Goal: Task Accomplishment & Management: Manage account settings

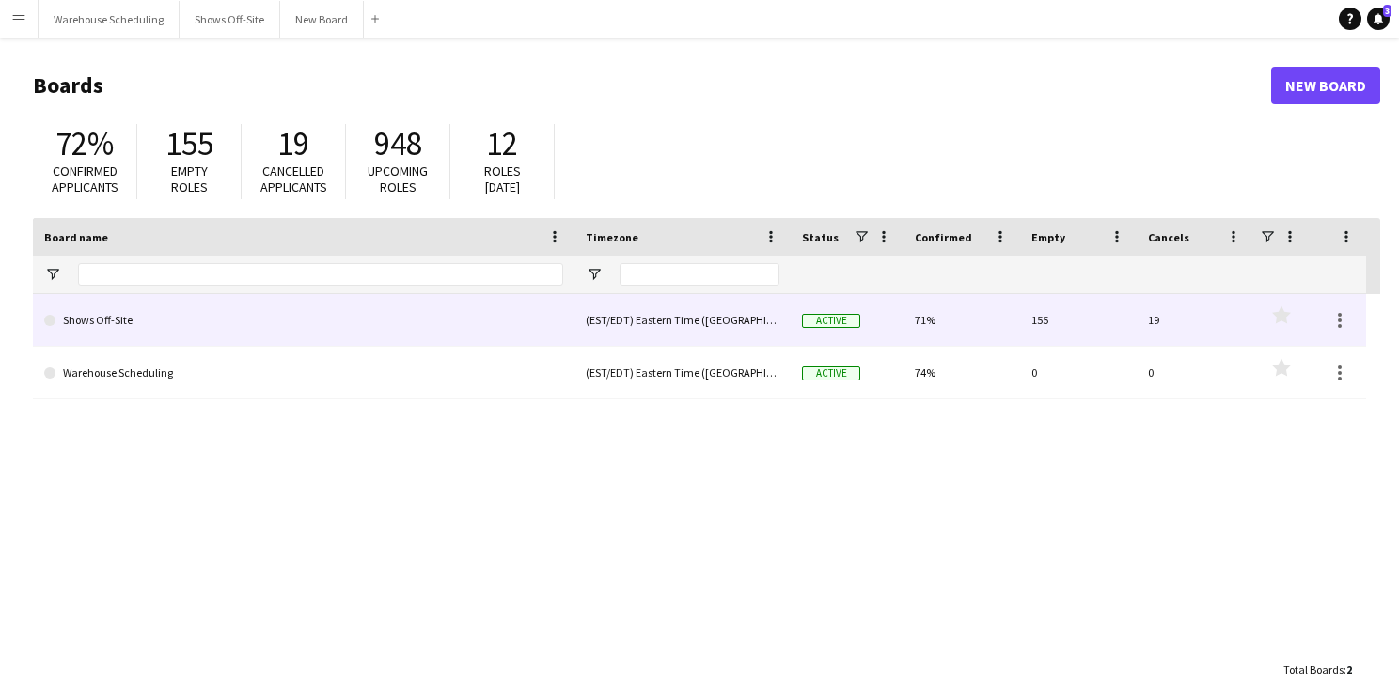
click at [120, 323] on link "Shows Off-Site" at bounding box center [303, 320] width 519 height 53
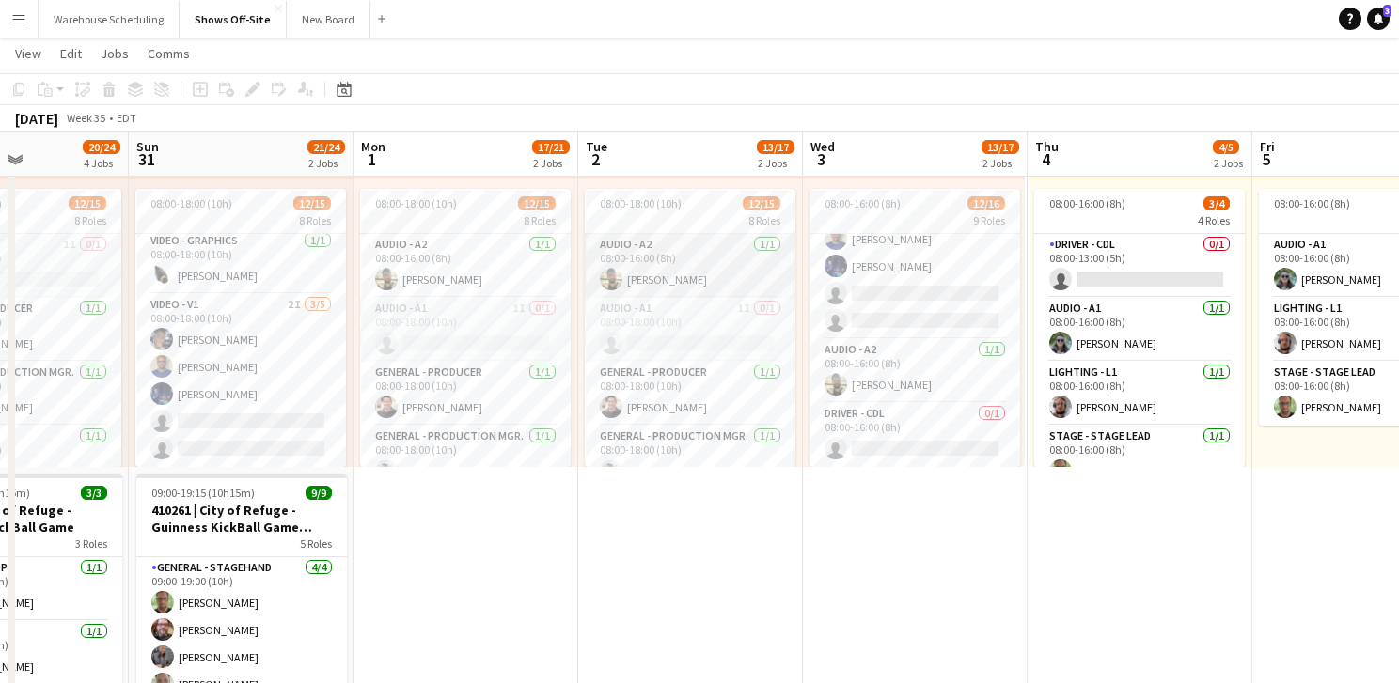
scroll to position [0, 506]
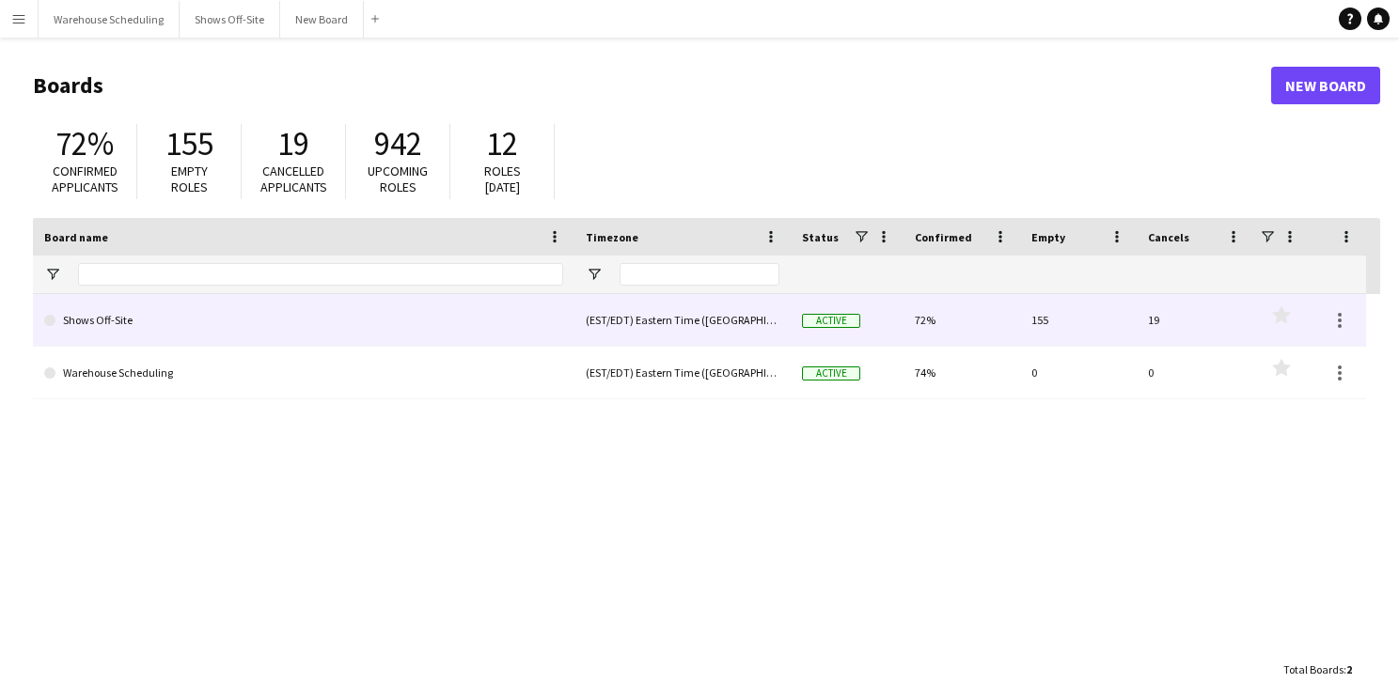
click at [336, 321] on link "Shows Off-Site" at bounding box center [303, 320] width 519 height 53
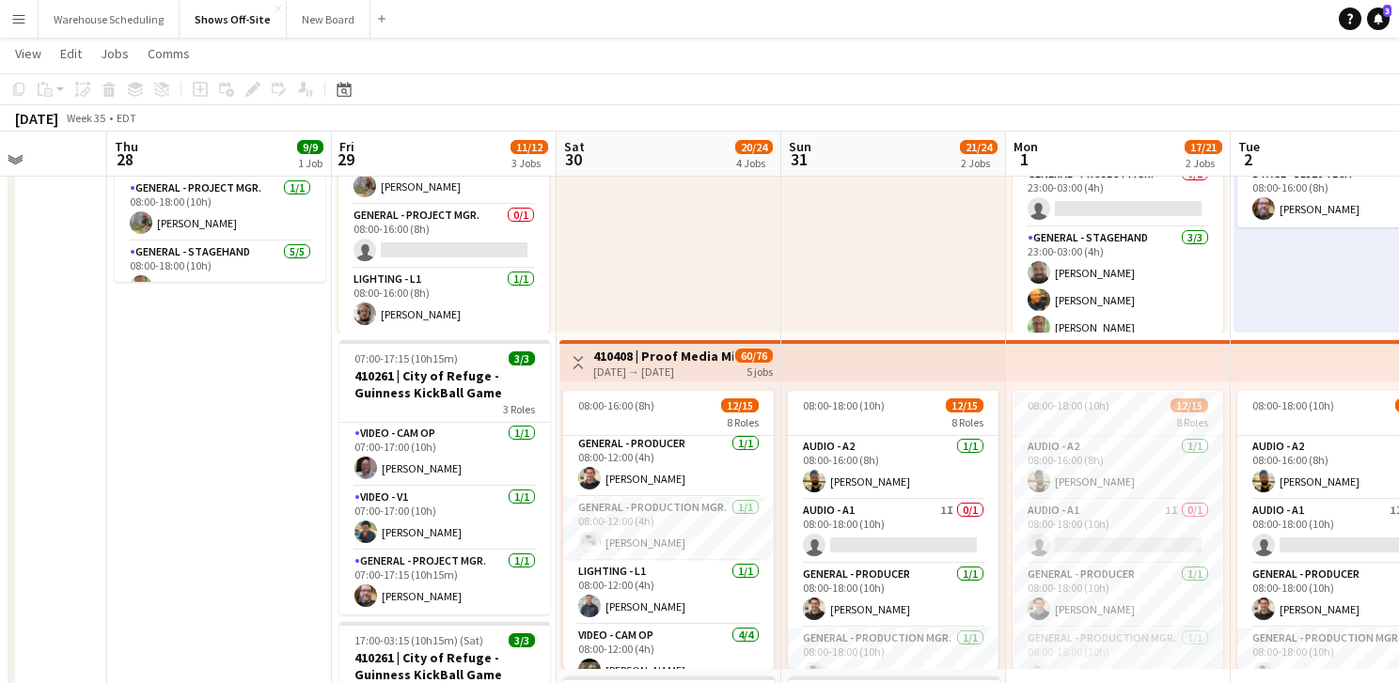
scroll to position [79, 0]
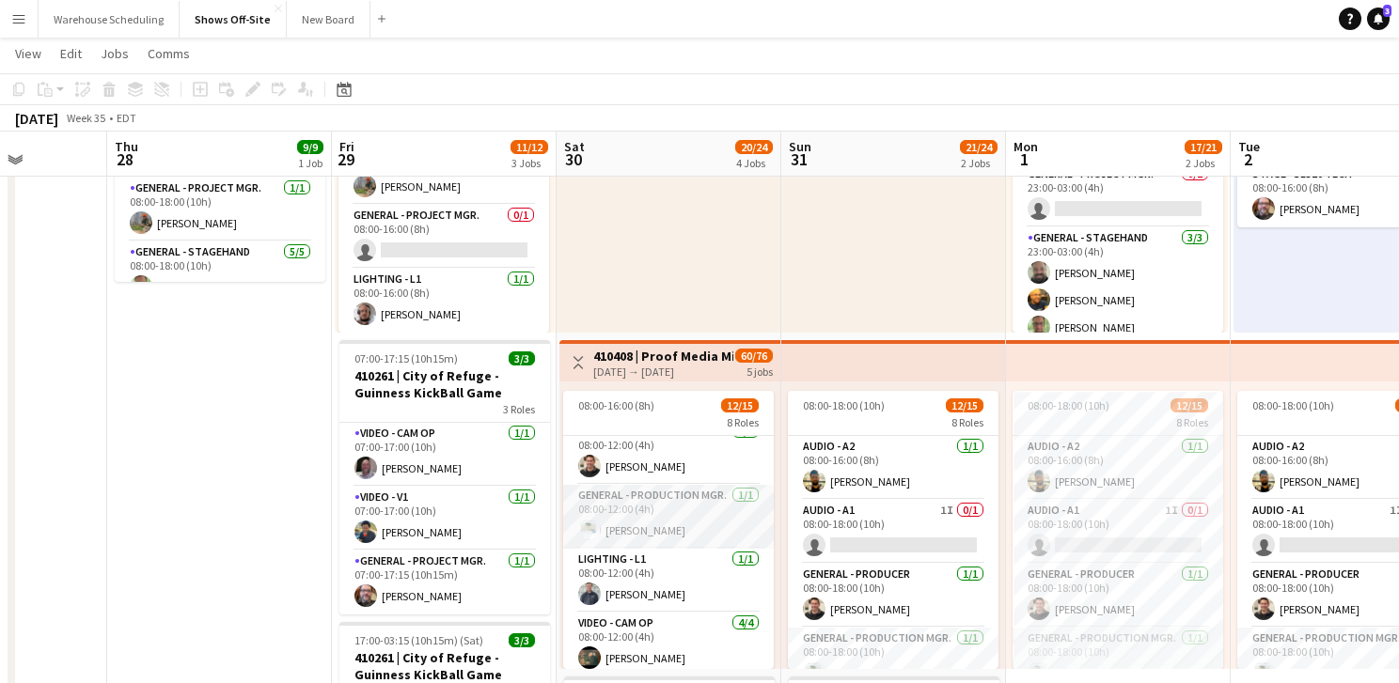
click at [592, 527] on app-user-avatar at bounding box center [589, 530] width 23 height 23
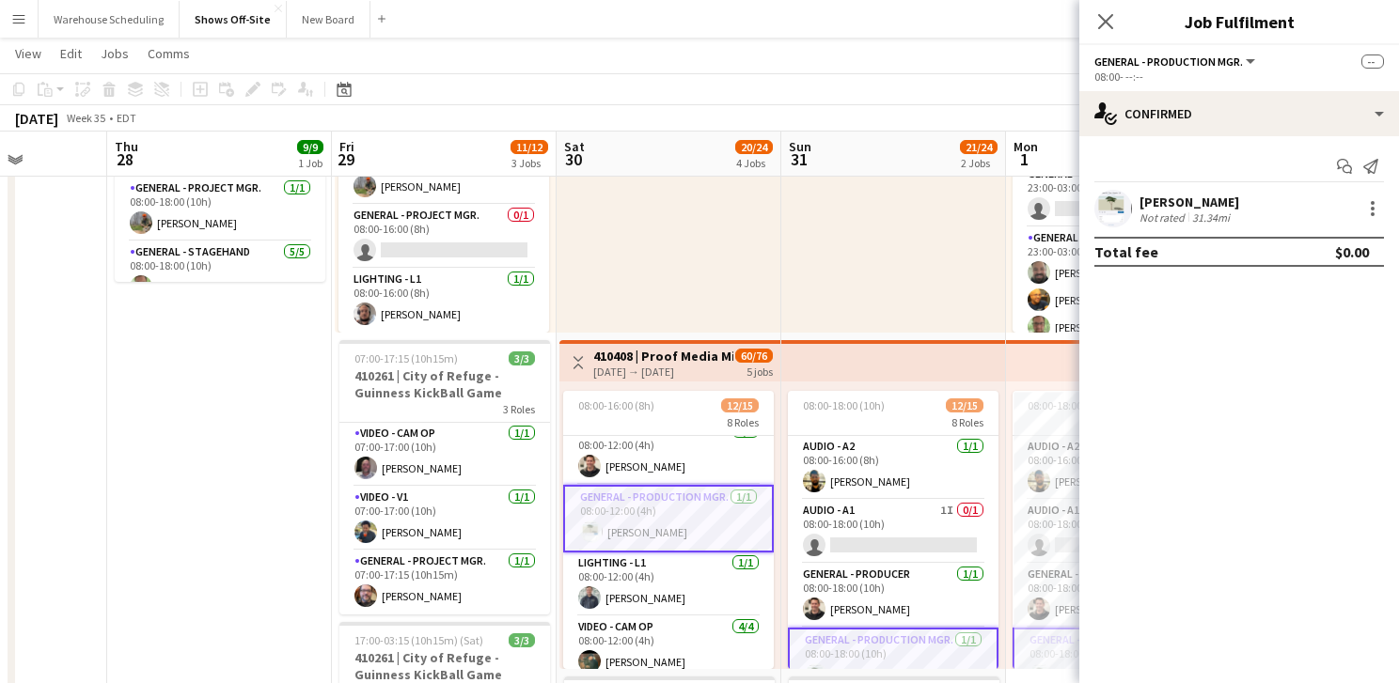
click at [1114, 205] on app-user-avatar at bounding box center [1113, 209] width 38 height 38
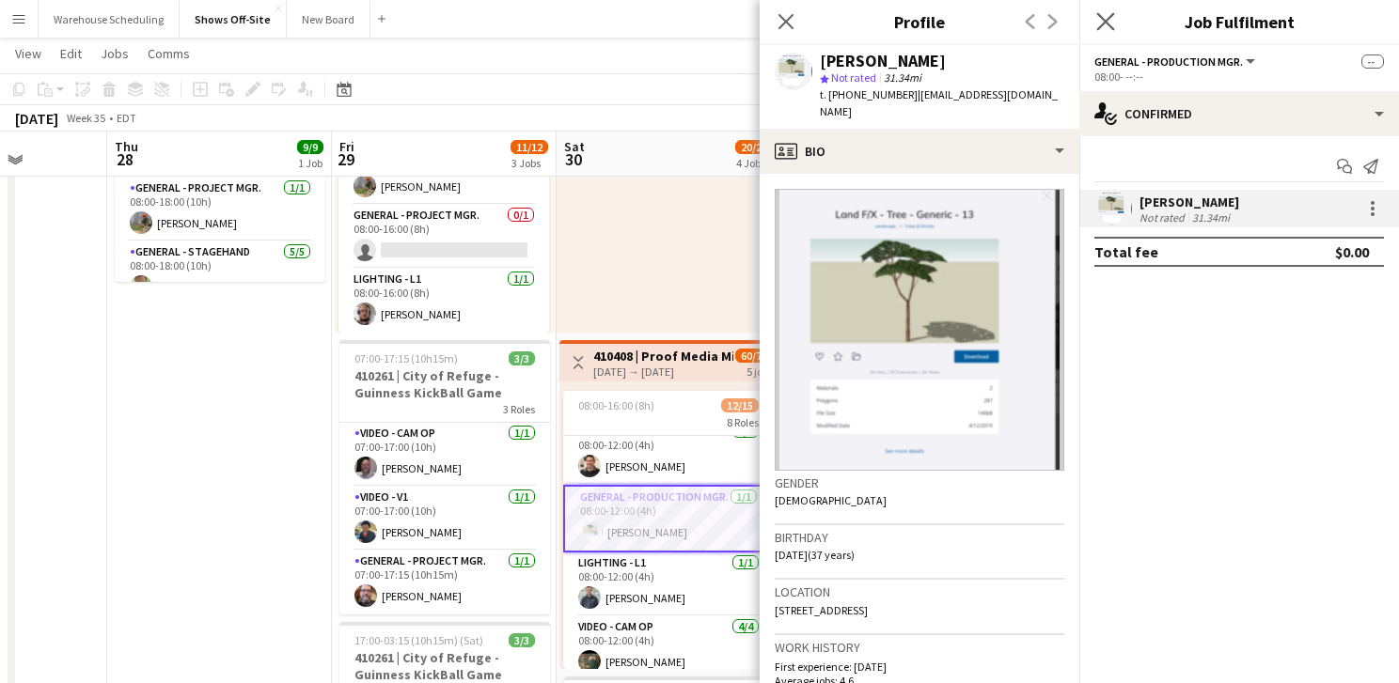
click at [1095, 26] on app-icon "Close pop-in" at bounding box center [1105, 21] width 27 height 27
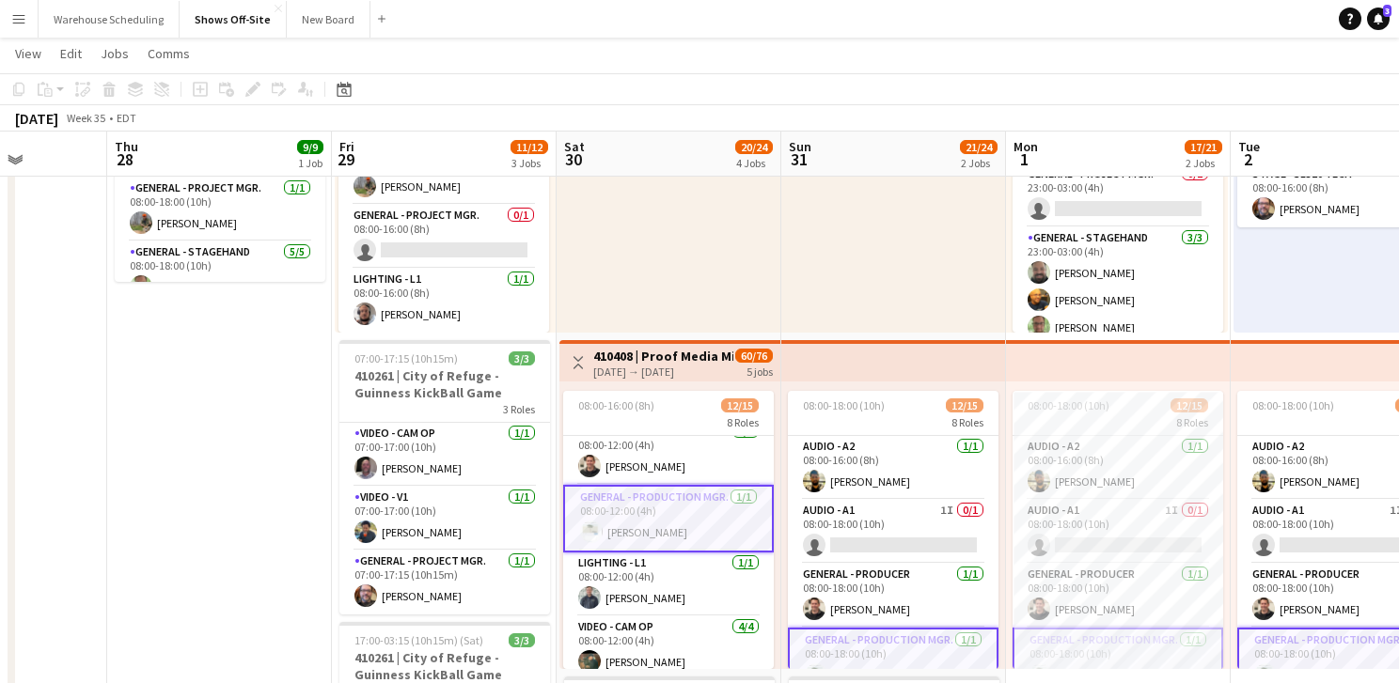
click at [862, 49] on app-page-menu "View Day view expanded Day view collapsed Month view Date picker Jump to [DATE]…" at bounding box center [699, 56] width 1399 height 36
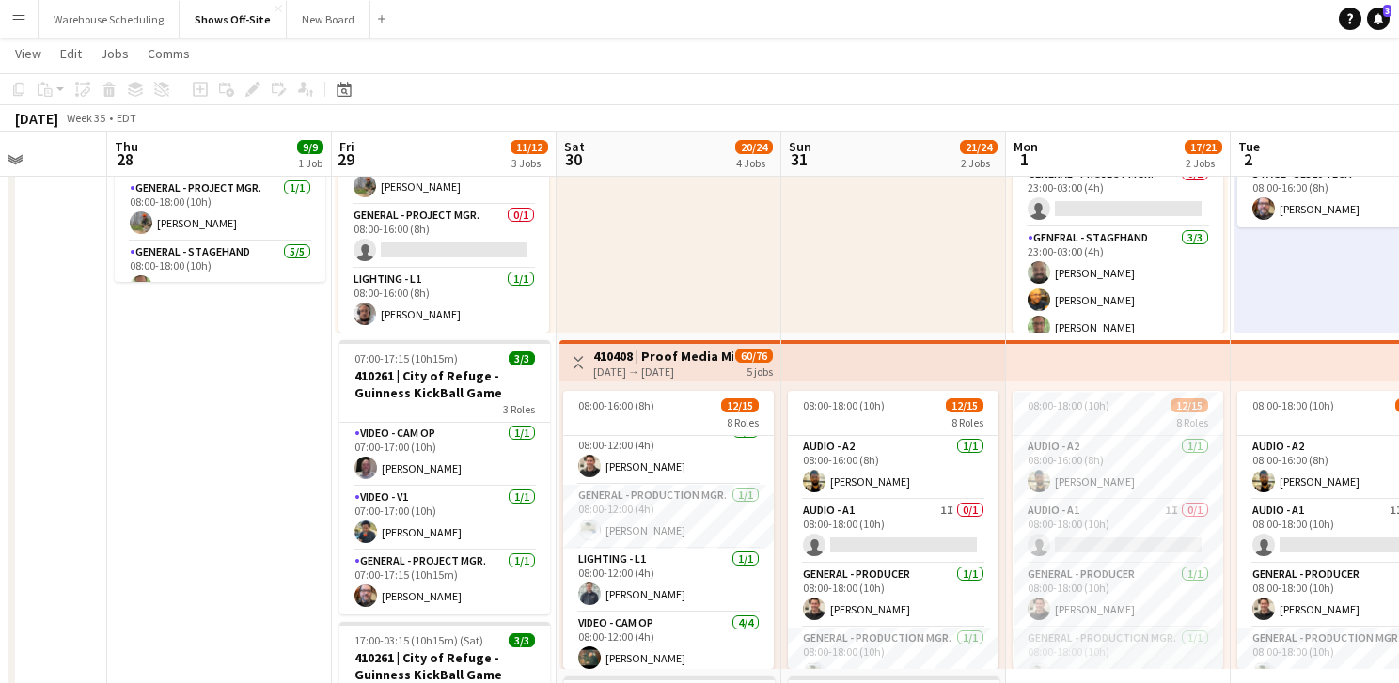
click at [755, 66] on app-page-menu "View Day view expanded Day view collapsed Month view Date picker Jump to [DATE]…" at bounding box center [699, 56] width 1399 height 36
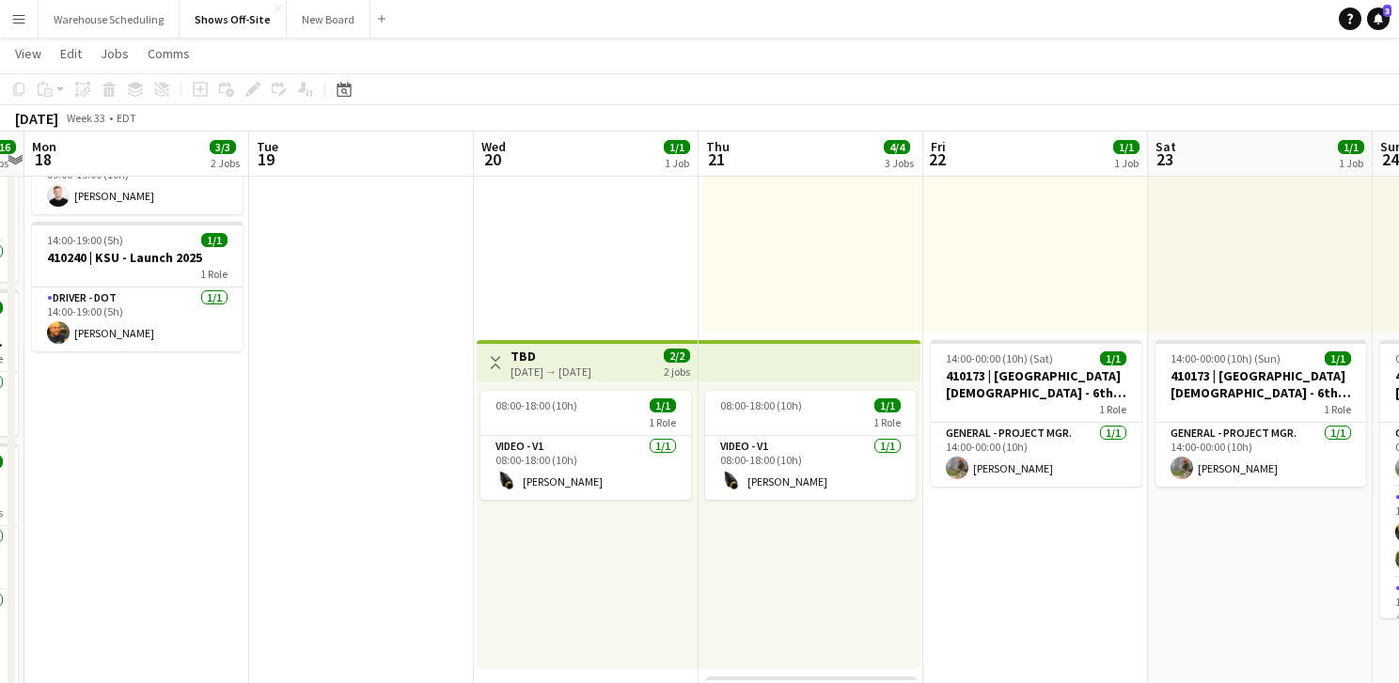
scroll to position [0, 761]
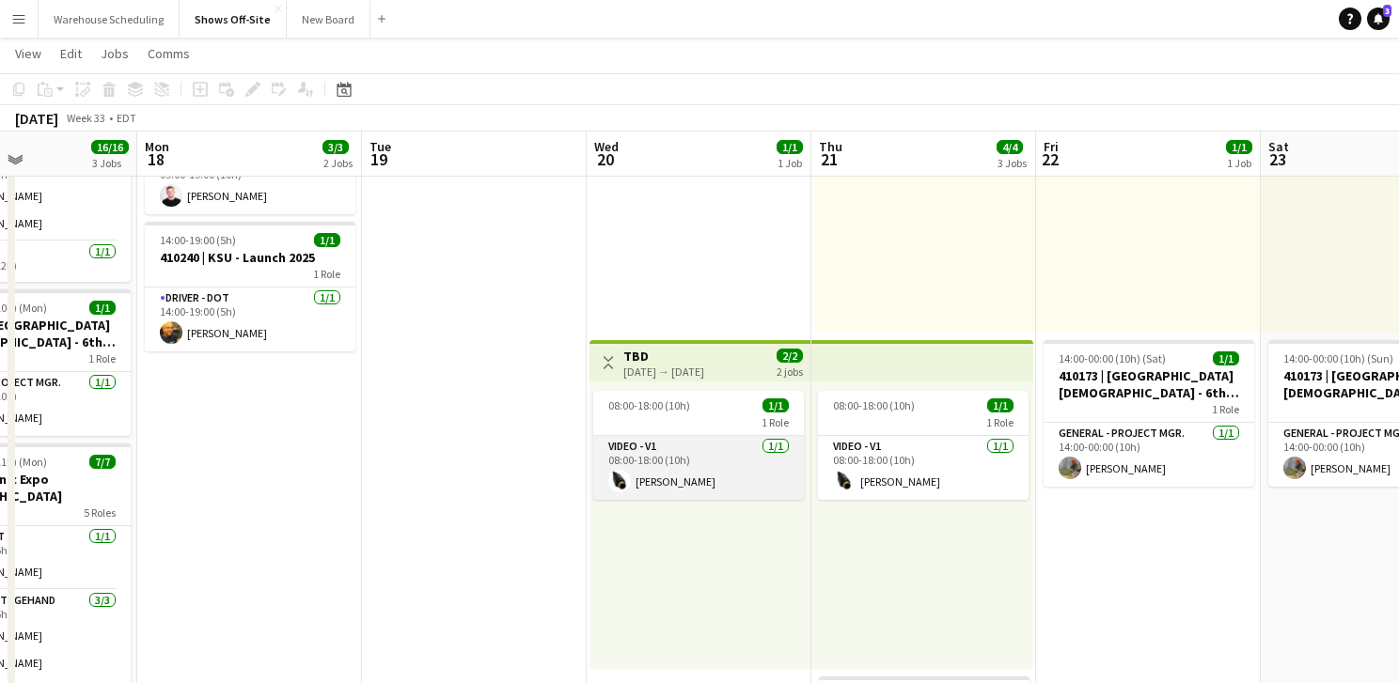
click at [621, 483] on app-user-avatar at bounding box center [619, 481] width 23 height 23
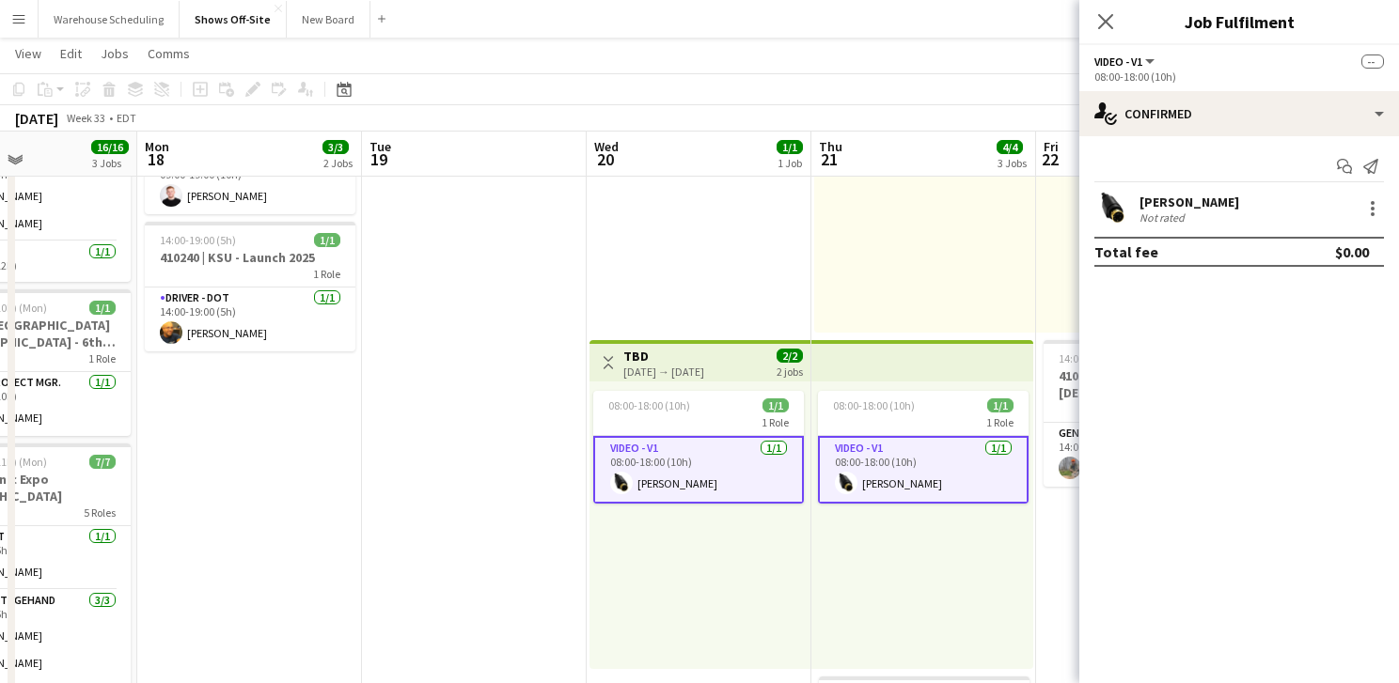
click at [1127, 204] on app-user-avatar at bounding box center [1113, 209] width 38 height 38
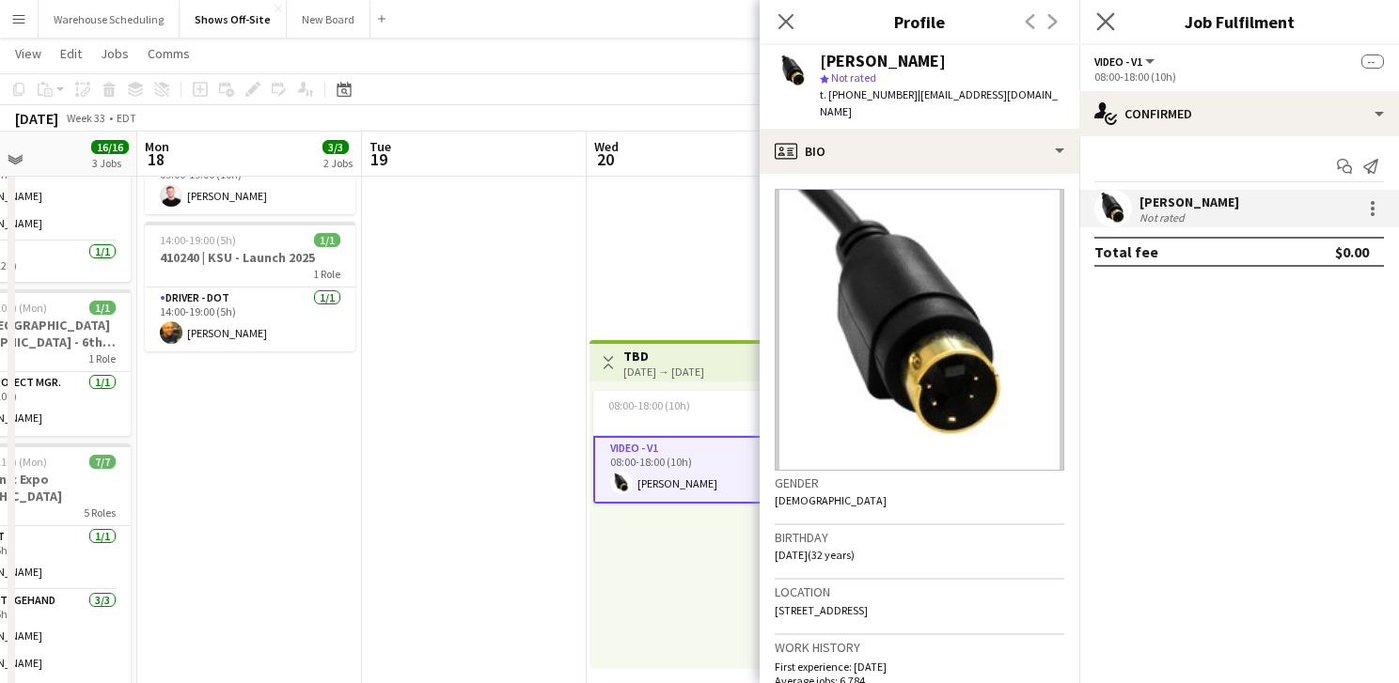
click at [1104, 32] on div "Close pop-in" at bounding box center [1105, 21] width 53 height 43
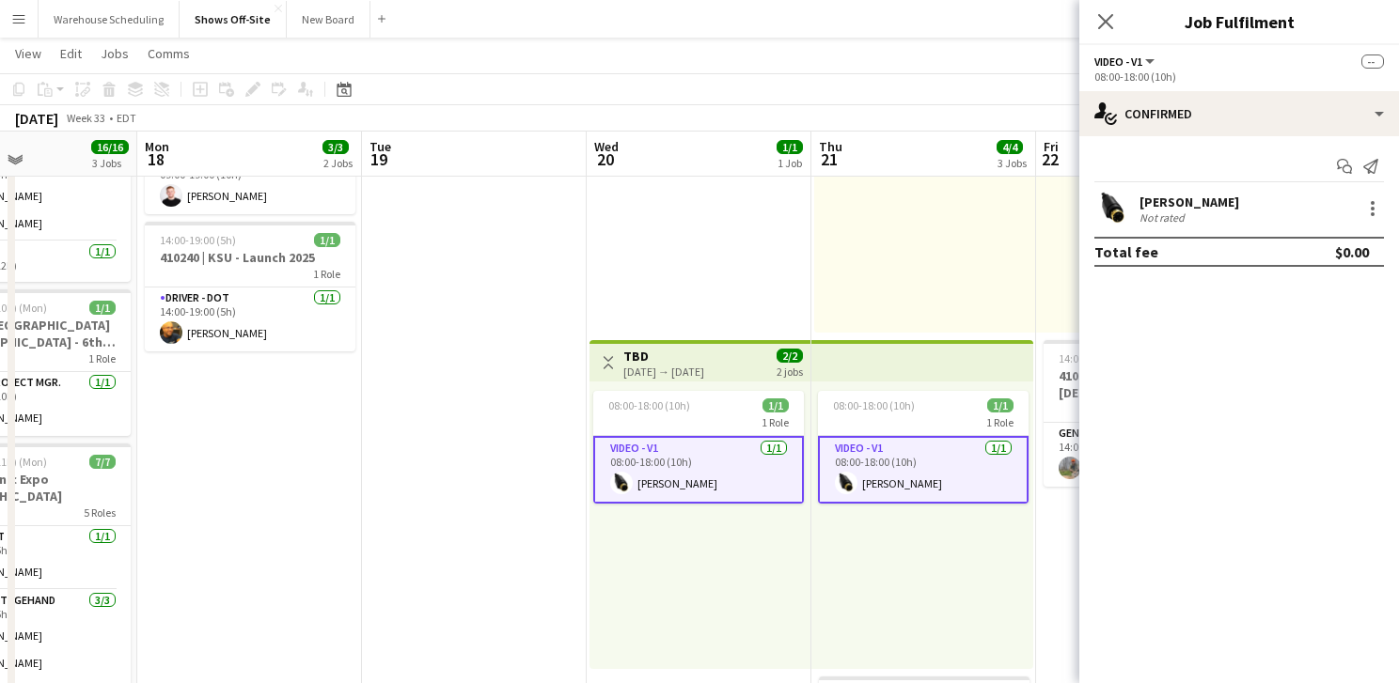
click at [830, 34] on app-navbar "Menu Boards Boards Boards All jobs Status Workforce Workforce My Workforce Recr…" at bounding box center [699, 19] width 1399 height 38
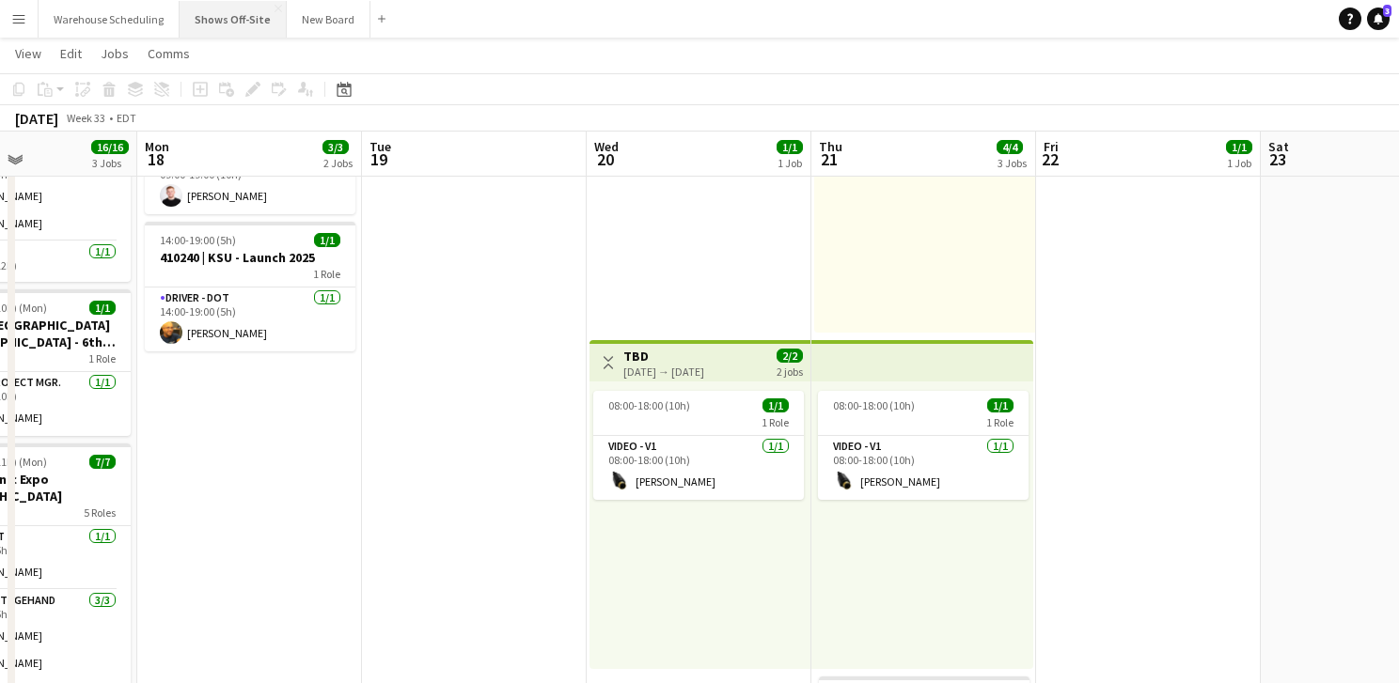
scroll to position [0, 0]
